Goal: Check status: Check status

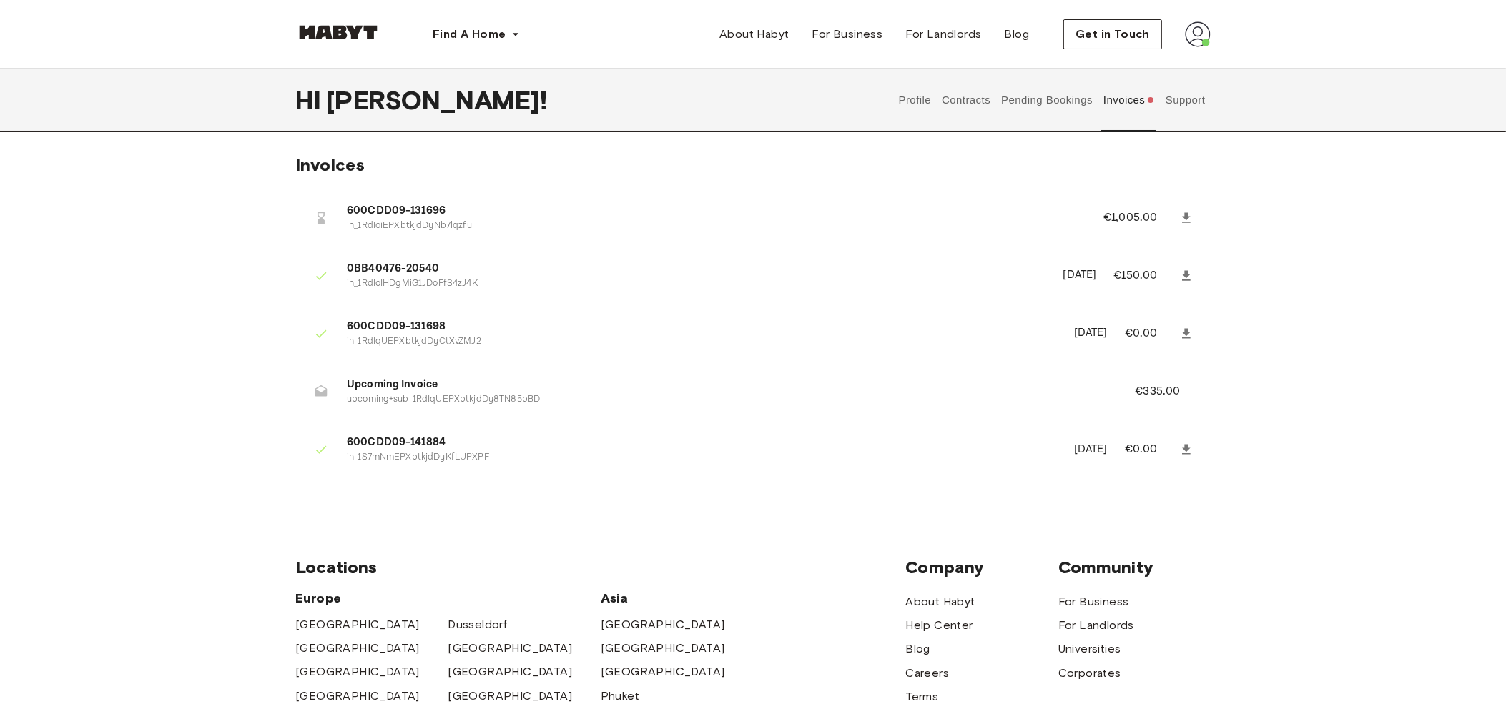
click at [332, 239] on li "600CDD09-131696 in_1RdIoiEPXbtkjdDyNb7lqzfu €1,005.00" at bounding box center [752, 217] width 915 height 49
drag, startPoint x: 322, startPoint y: 215, endPoint x: 392, endPoint y: 207, distance: 70.5
click at [392, 207] on li "600CDD09-131696 in_1RdIoiEPXbtkjdDyNb7lqzfu €1,005.00" at bounding box center [752, 217] width 915 height 49
drag, startPoint x: 311, startPoint y: 217, endPoint x: 418, endPoint y: 217, distance: 106.6
click at [418, 217] on li "600CDD09-131696 in_1RdIoiEPXbtkjdDyNb7lqzfu €1,005.00" at bounding box center [752, 217] width 915 height 49
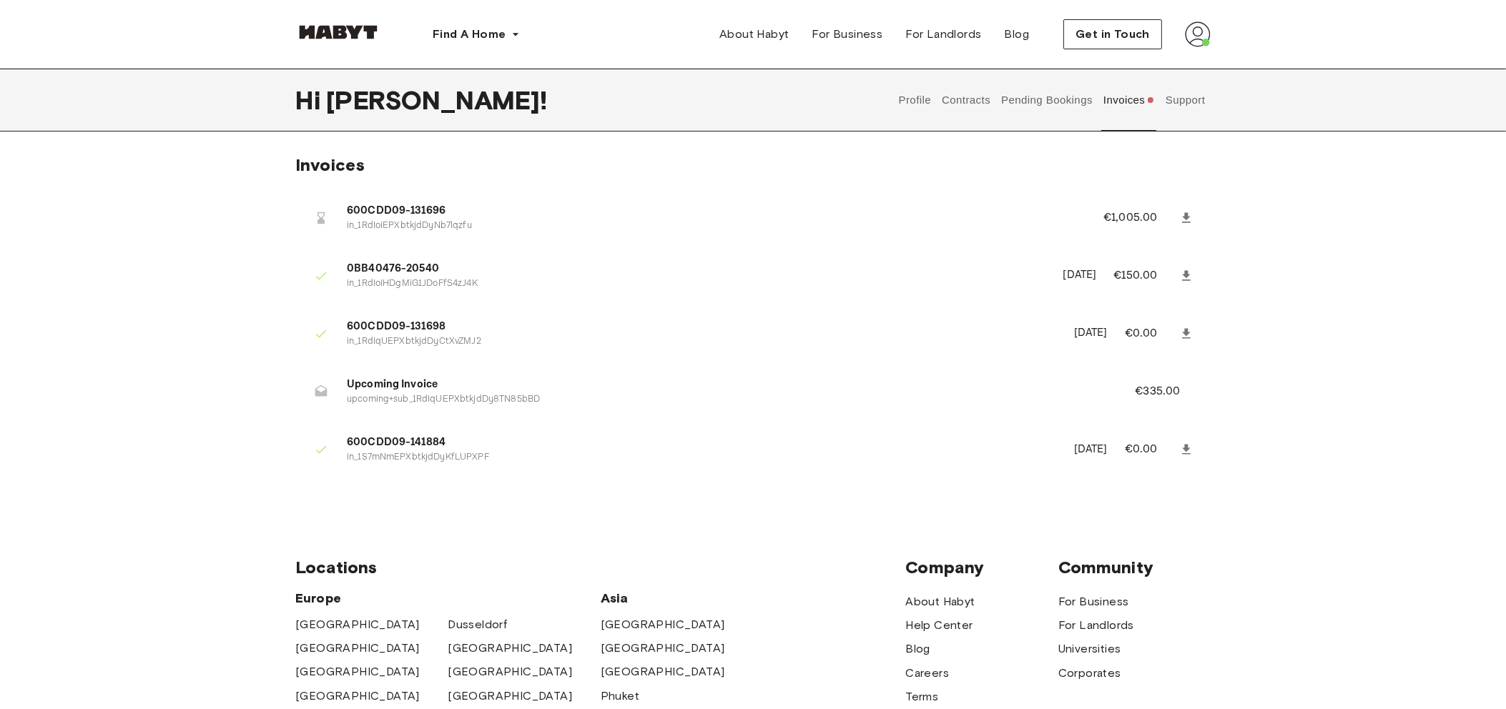
click at [391, 220] on p "in_1RdIoiEPXbtkjdDyNb7lqzfu" at bounding box center [708, 227] width 722 height 14
